Goal: Information Seeking & Learning: Understand process/instructions

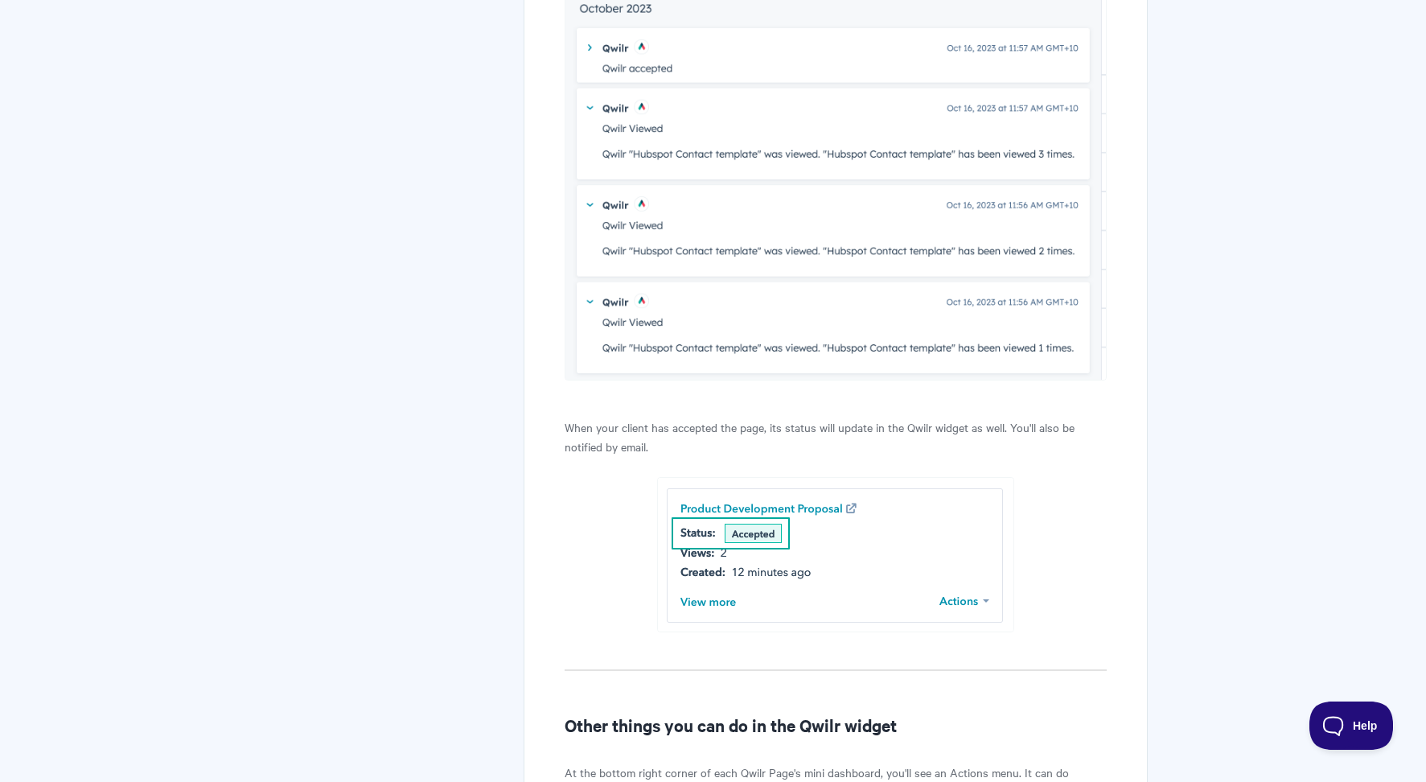
scroll to position [3895, 0]
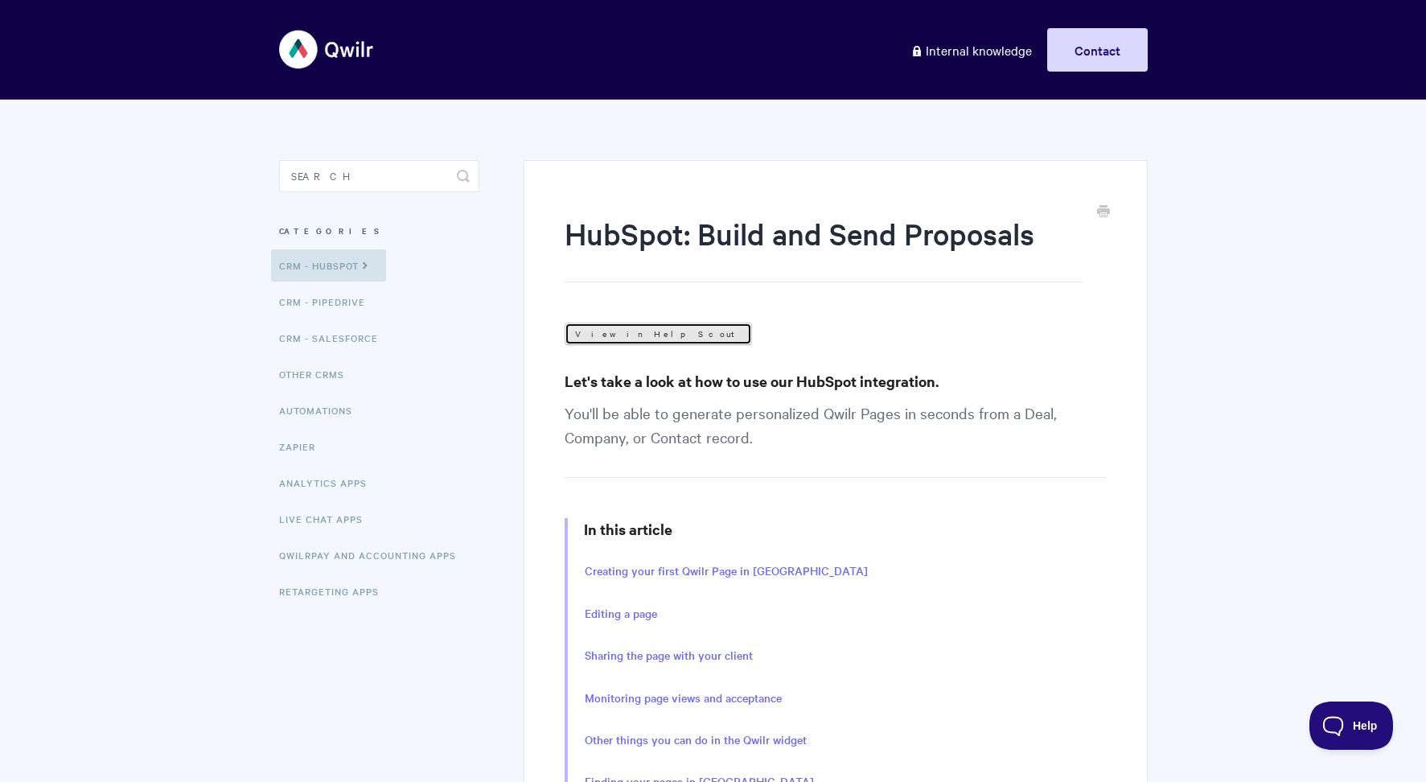
click at [608, 327] on link "View in Help Scout" at bounding box center [658, 334] width 187 height 23
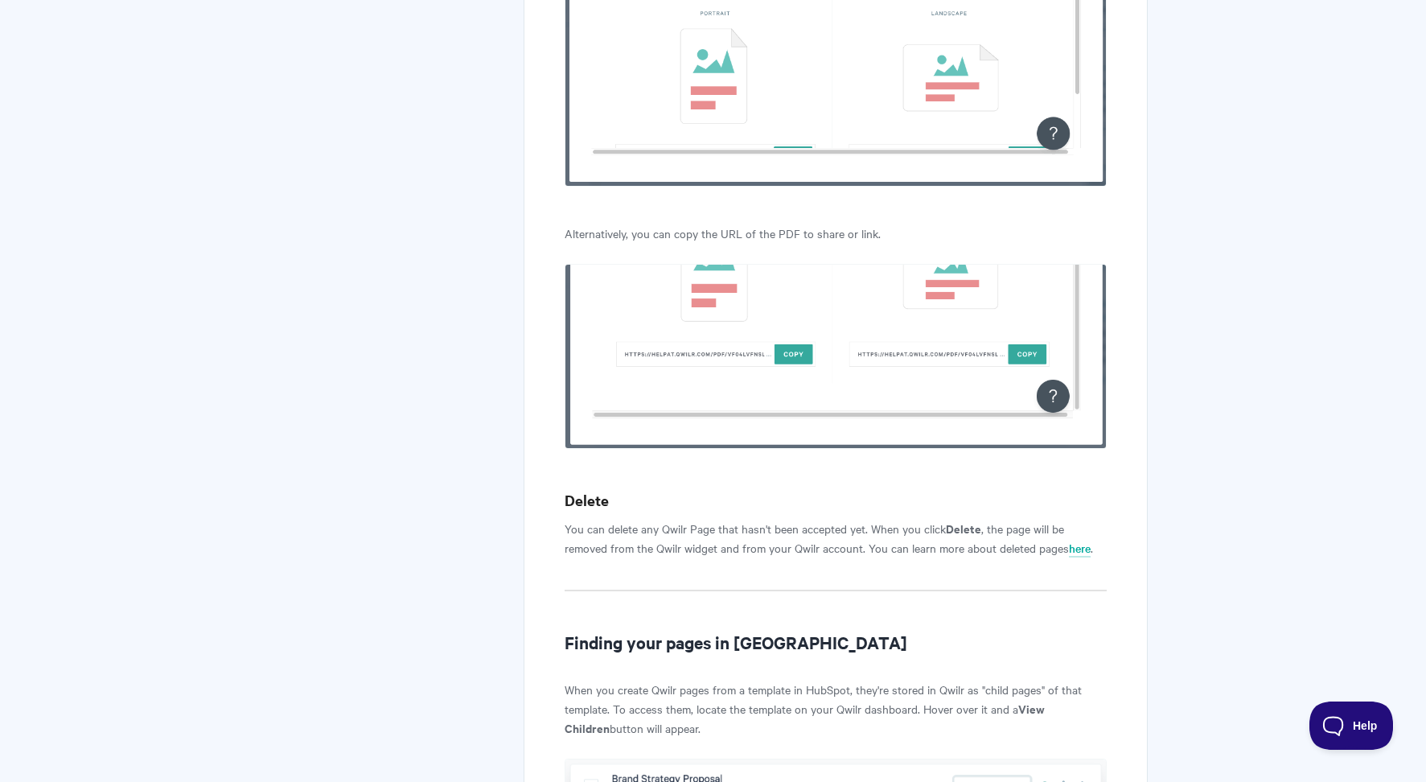
scroll to position [5494, 0]
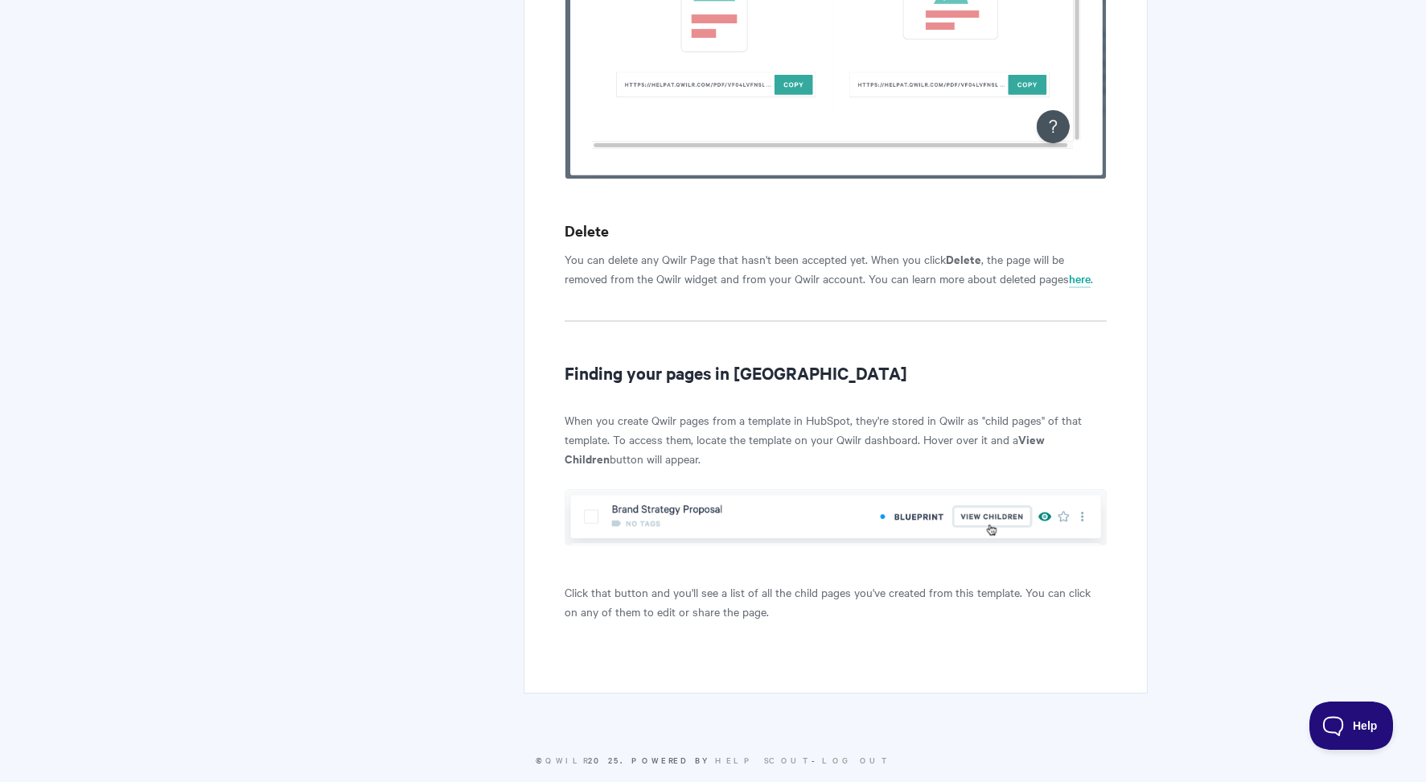
click at [810, 493] on img at bounding box center [835, 517] width 541 height 56
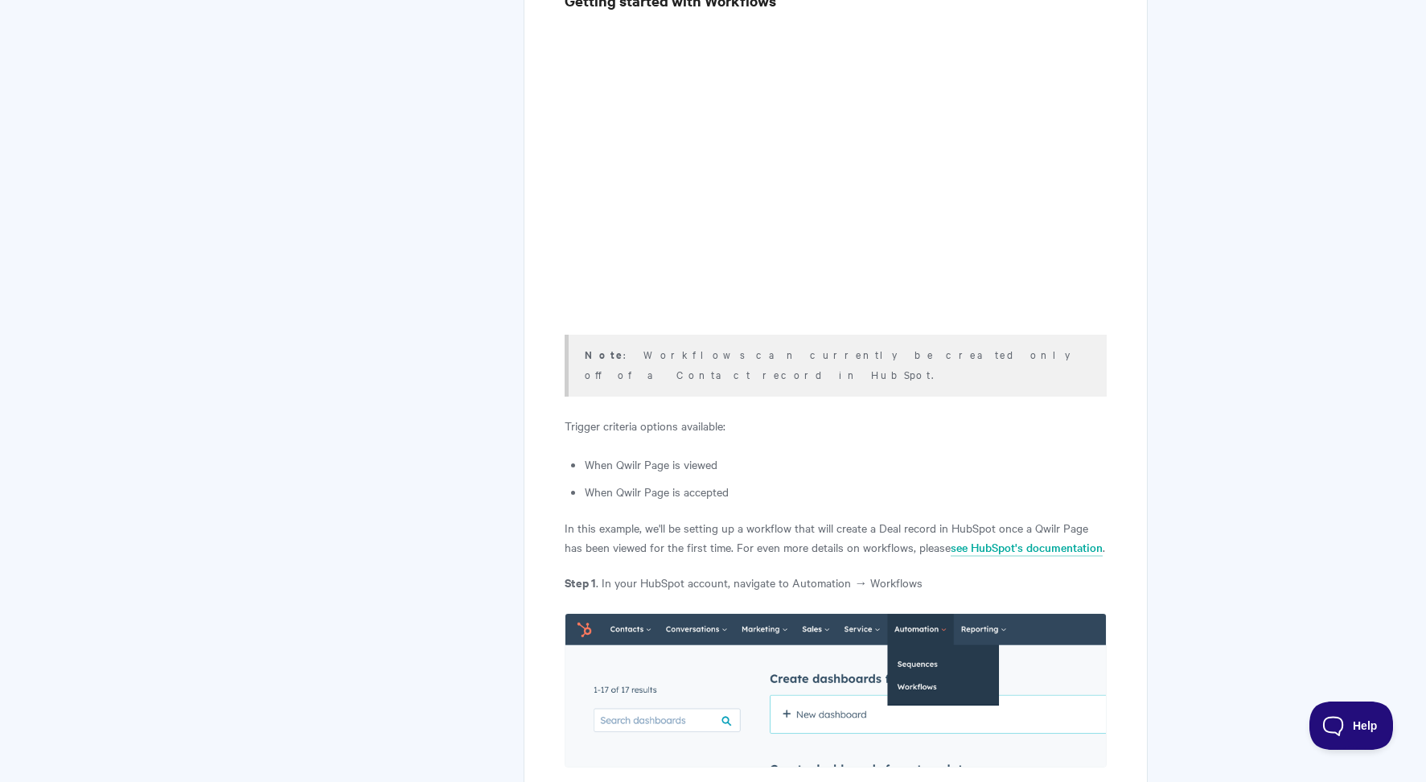
click at [386, 376] on div "HubSpot: Products and Workflows View in Help Scout Get more out of your HubSpot…" at bounding box center [713, 500] width 869 height 13875
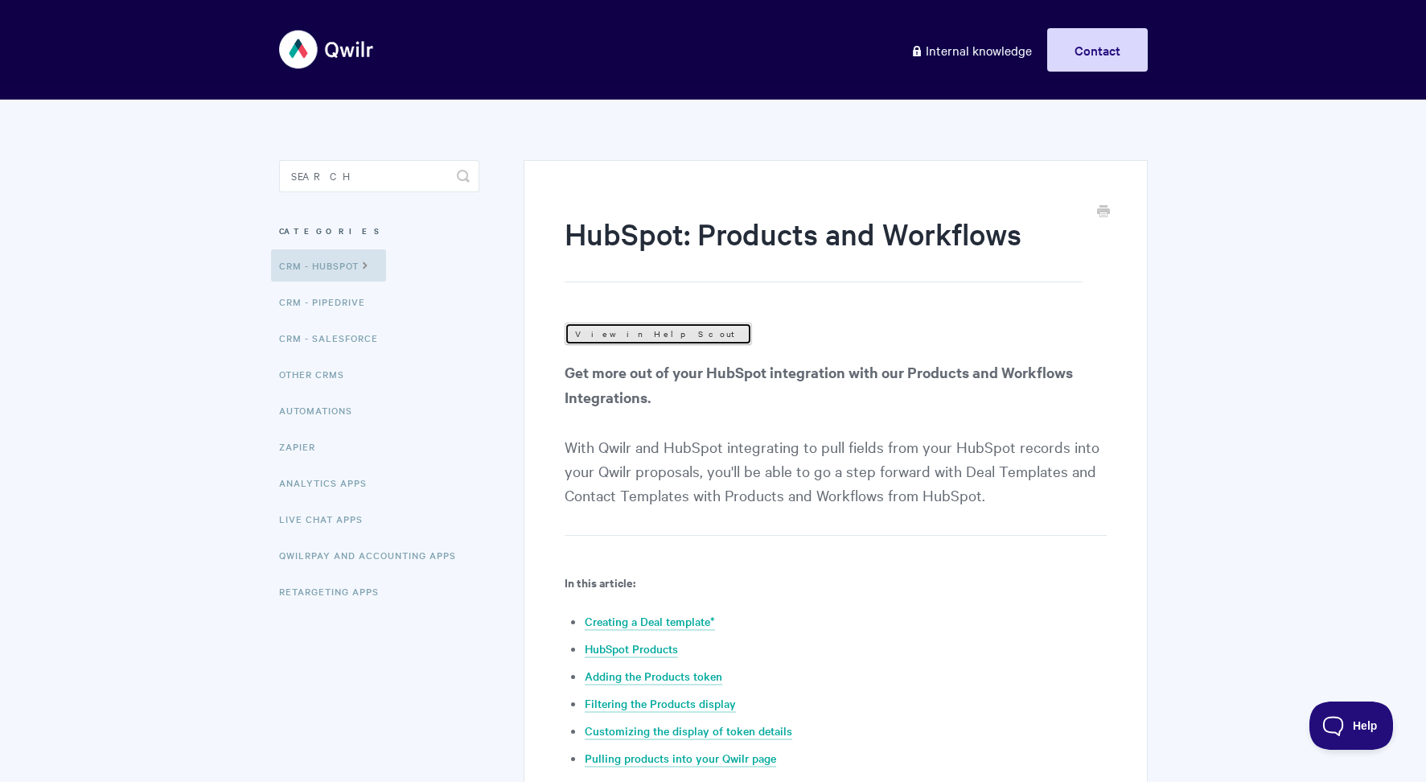
click at [597, 336] on link "View in Help Scout" at bounding box center [658, 334] width 187 height 23
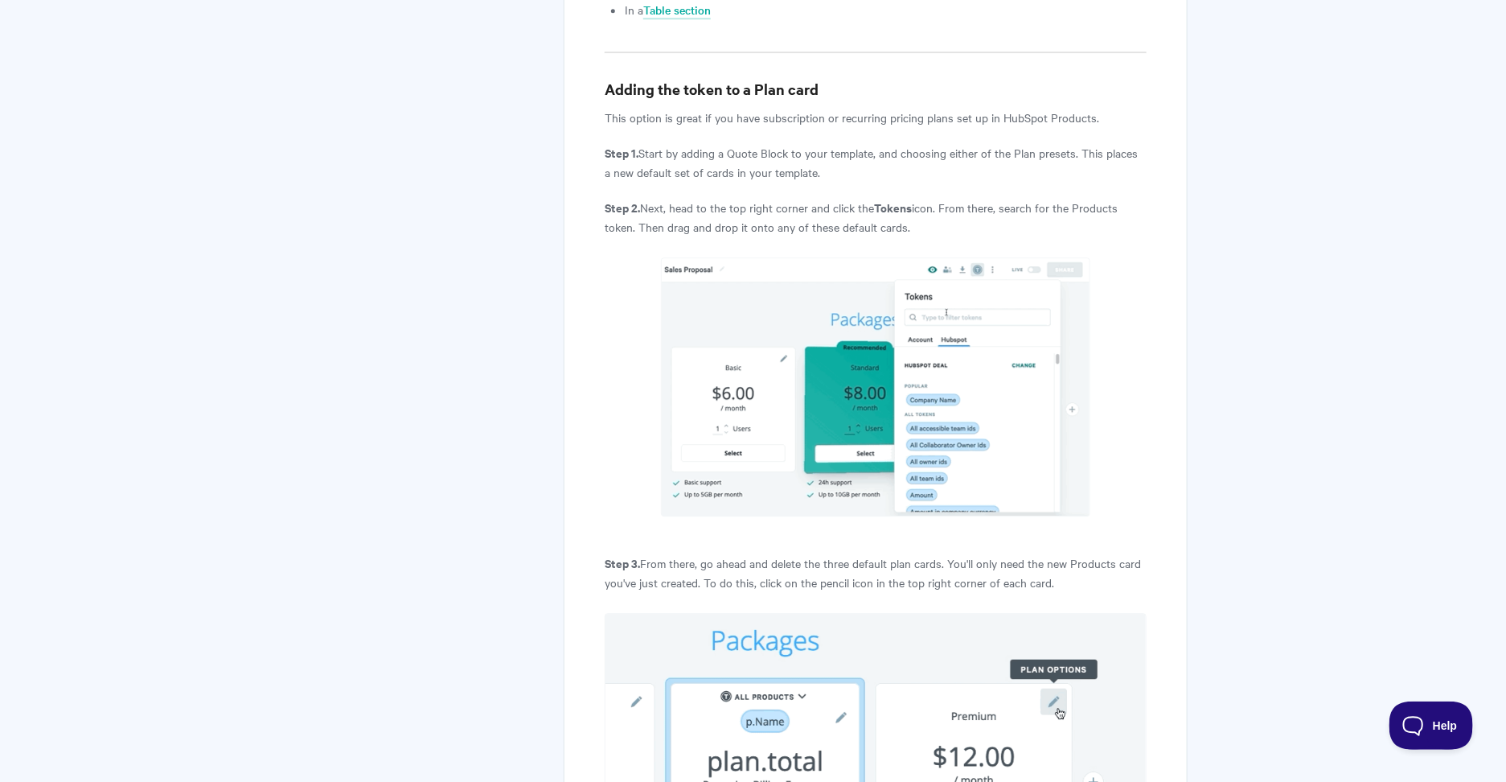
scroll to position [2024, 0]
